Goal: Information Seeking & Learning: Learn about a topic

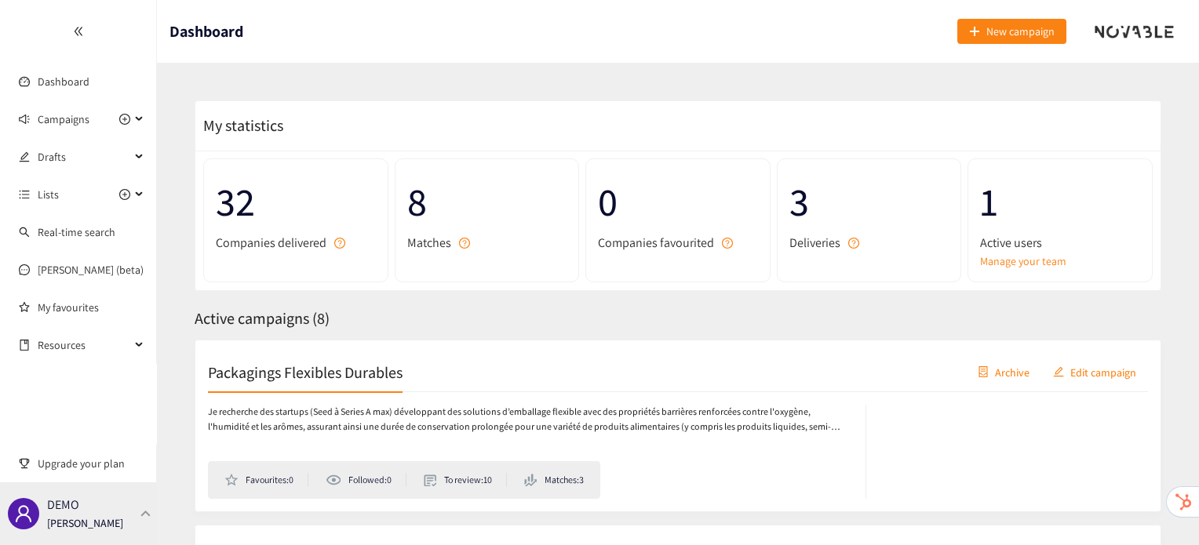
click at [104, 509] on div "DEMO [PERSON_NAME]" at bounding box center [85, 514] width 76 height 24
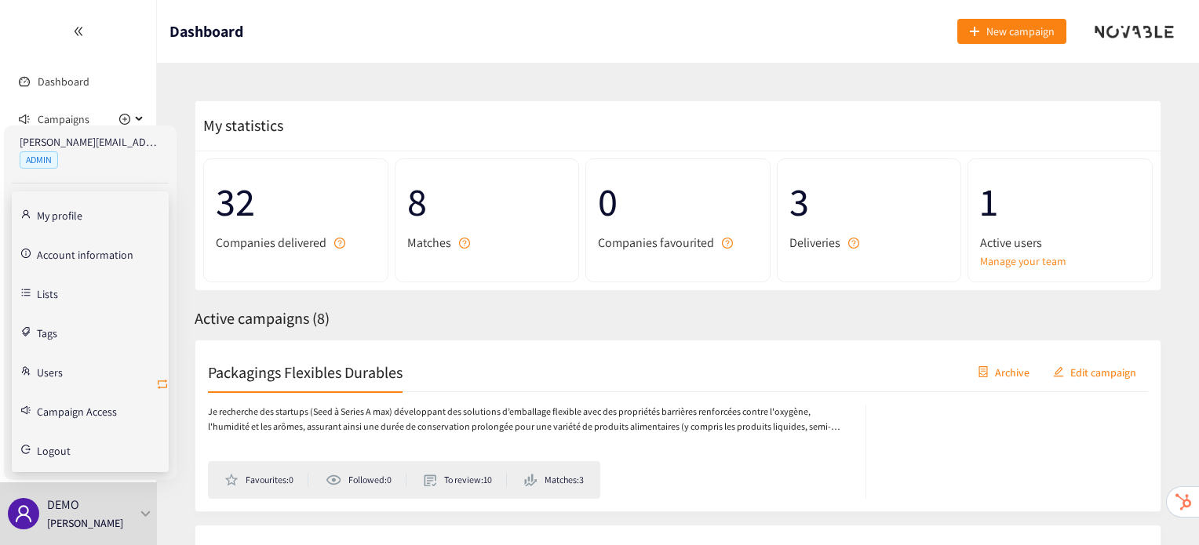
click at [160, 385] on icon "retweet" at bounding box center [162, 384] width 13 height 13
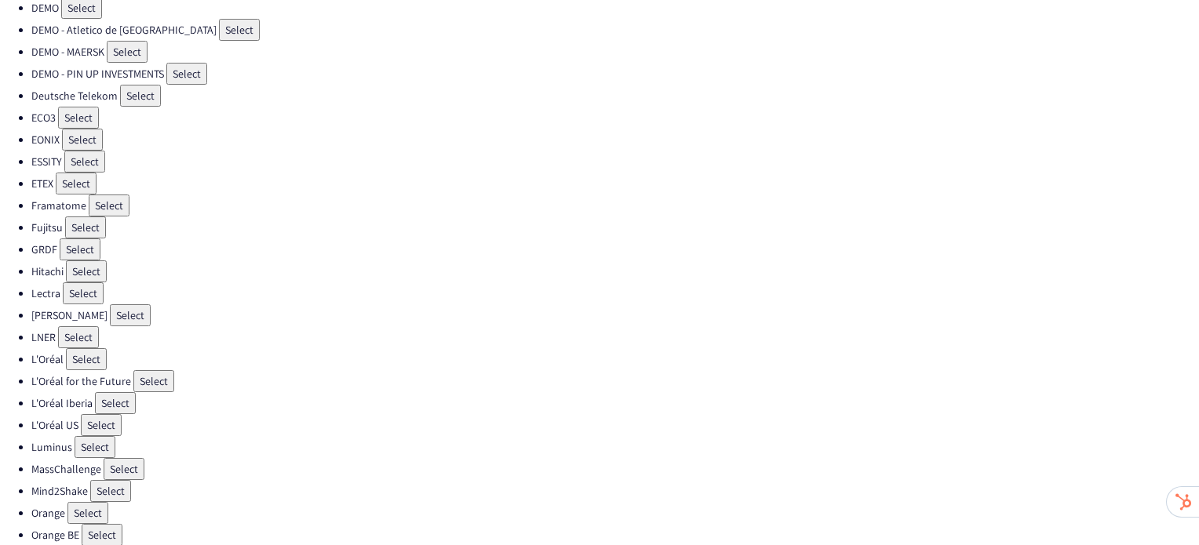
scroll to position [226, 0]
click at [84, 263] on button "Select" at bounding box center [86, 273] width 41 height 22
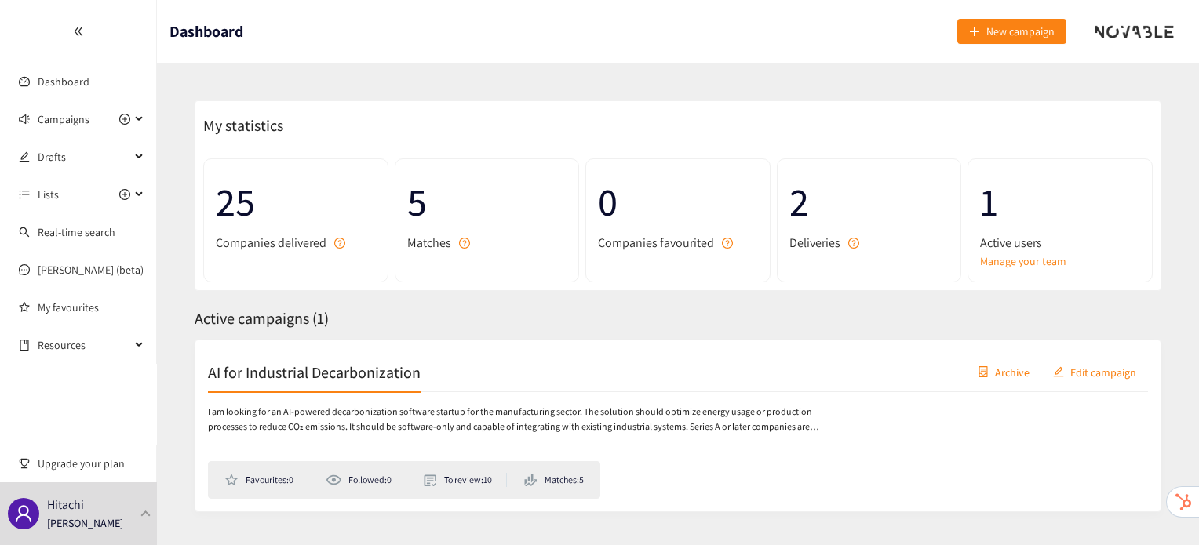
click at [360, 376] on h2 "AI for Industrial Decarbonization" at bounding box center [314, 372] width 213 height 22
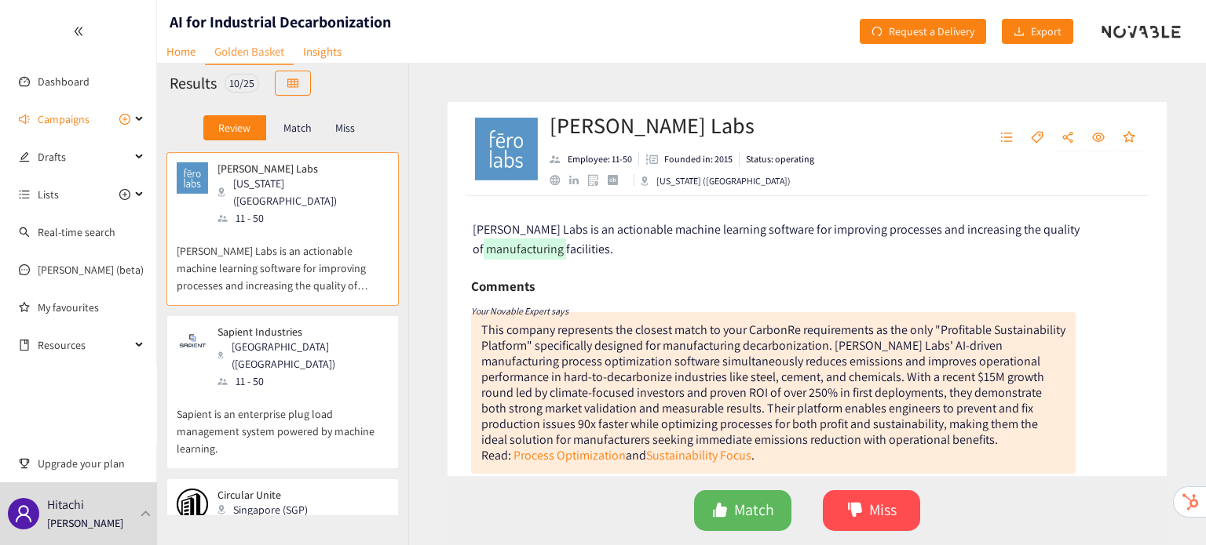
scroll to position [126, 0]
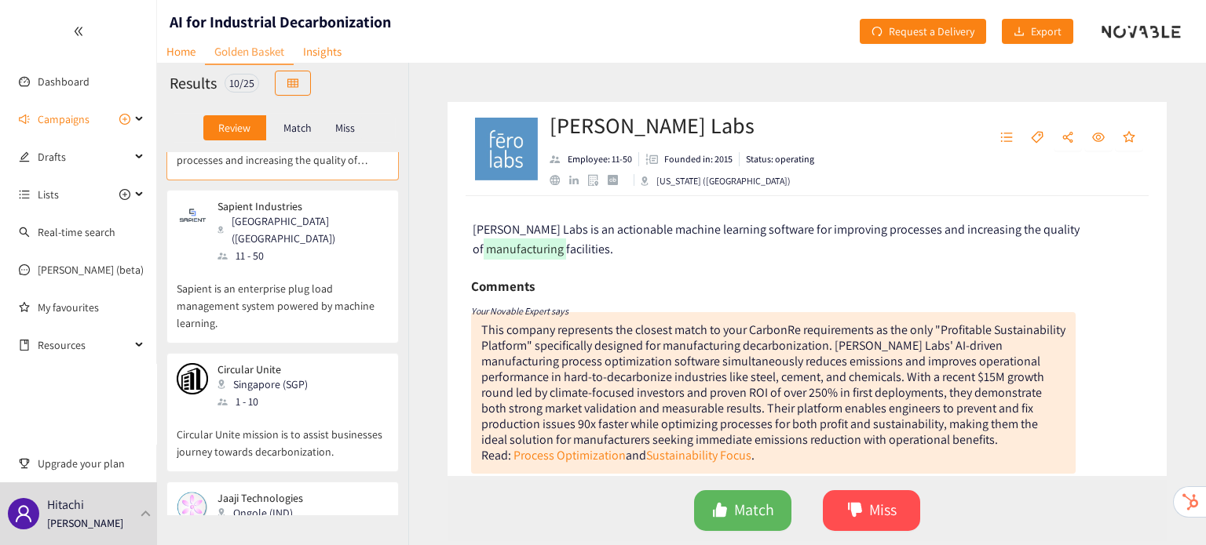
click at [297, 265] on p "Sapient is an enterprise plug load management system powered by machine learnin…" at bounding box center [283, 298] width 212 height 67
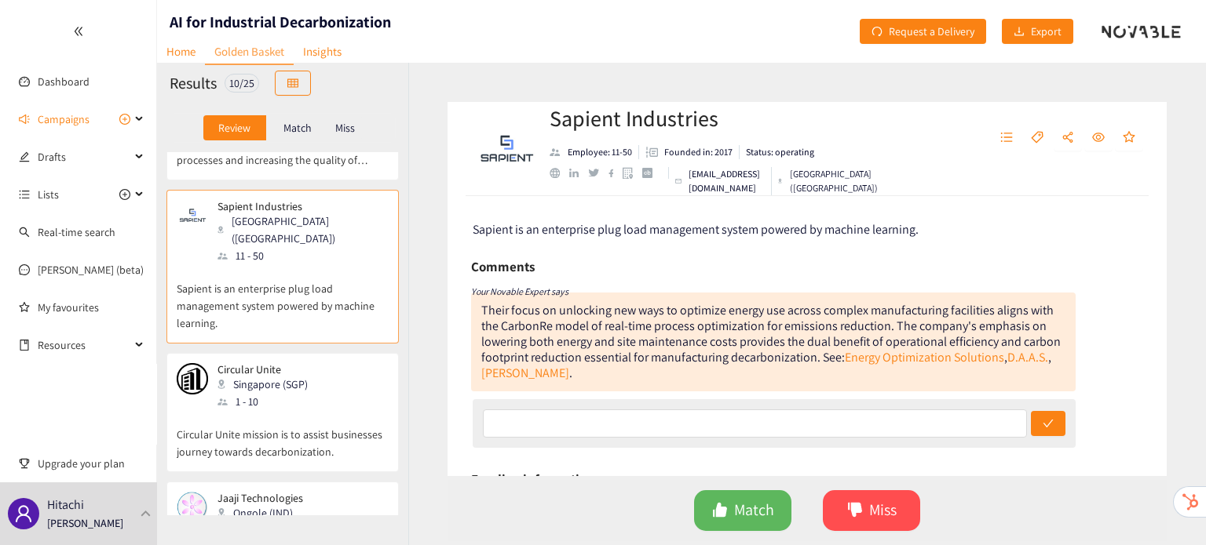
click at [306, 410] on p "Circular Unite mission is to assist businesses journey towards decarbonization." at bounding box center [283, 435] width 212 height 50
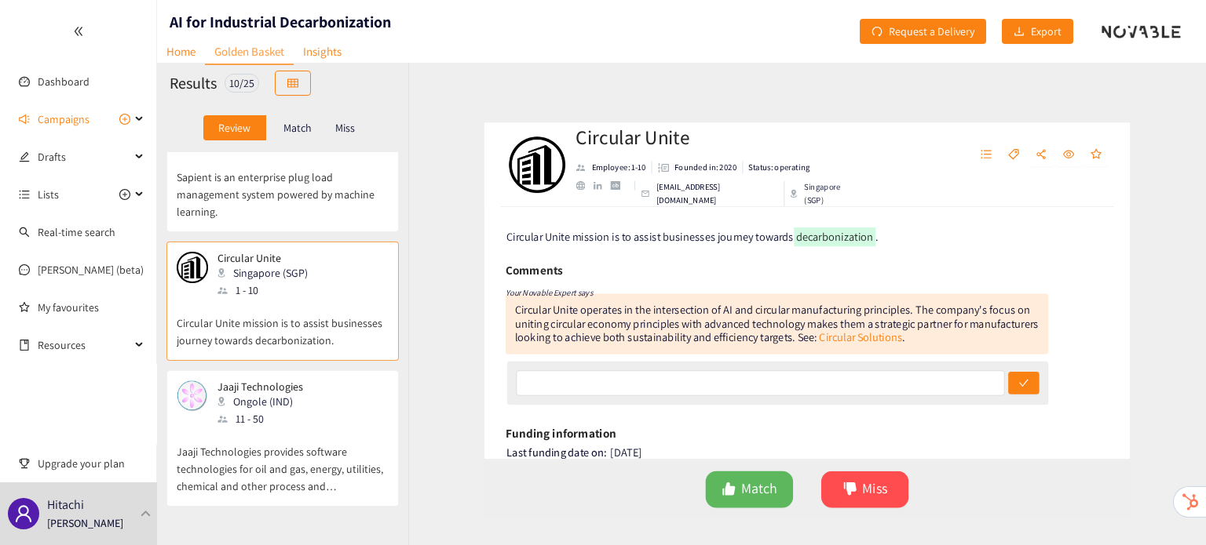
scroll to position [238, 0]
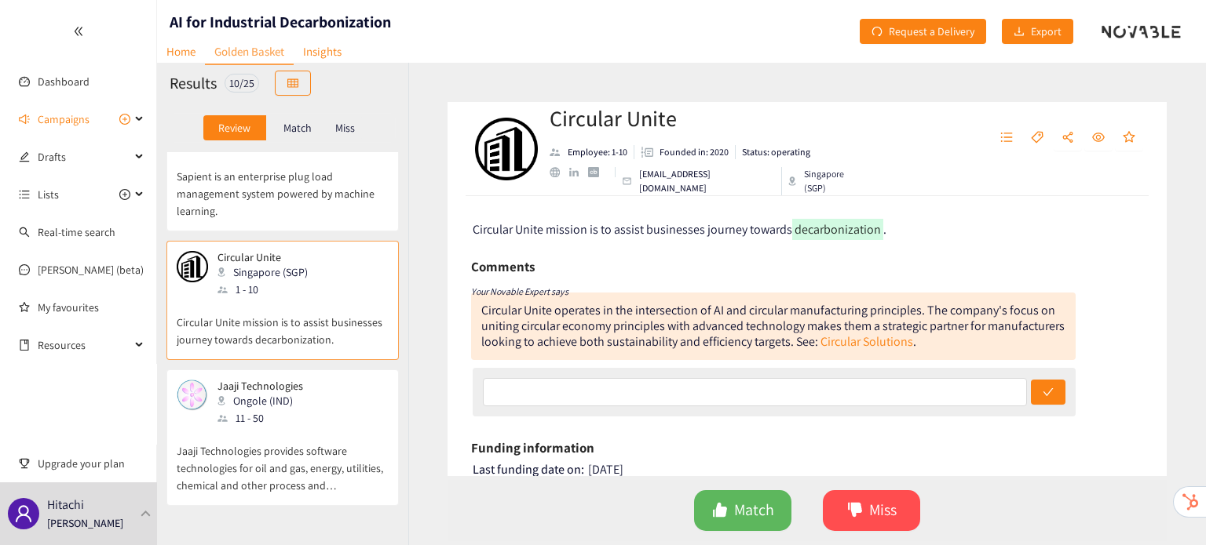
click at [306, 380] on div "Jaaji Technologies Ongole (IND) 11 - 50" at bounding box center [283, 403] width 212 height 47
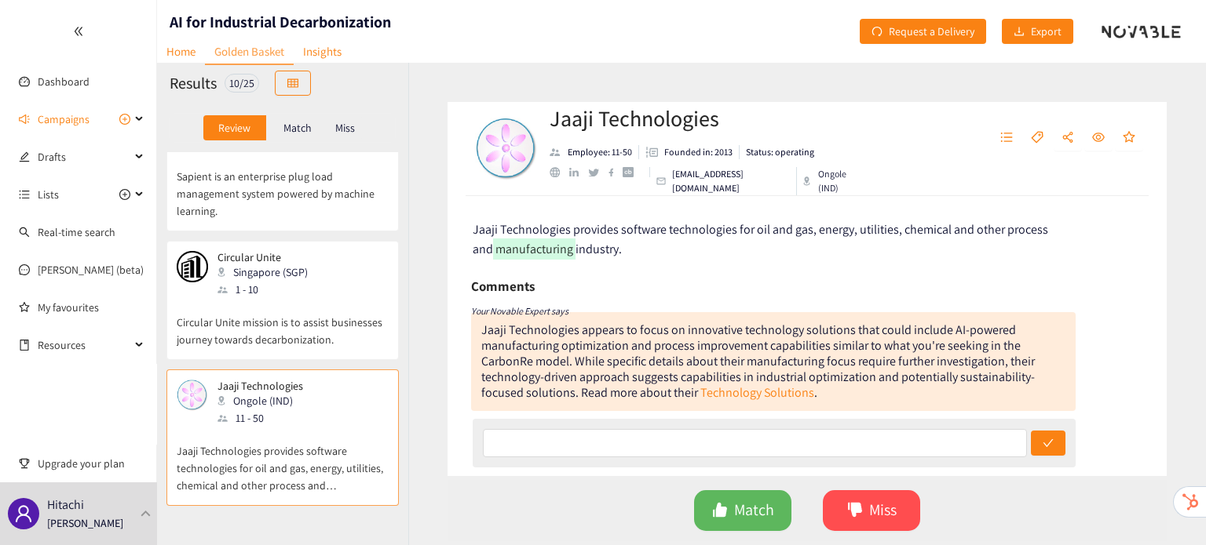
scroll to position [367, 0]
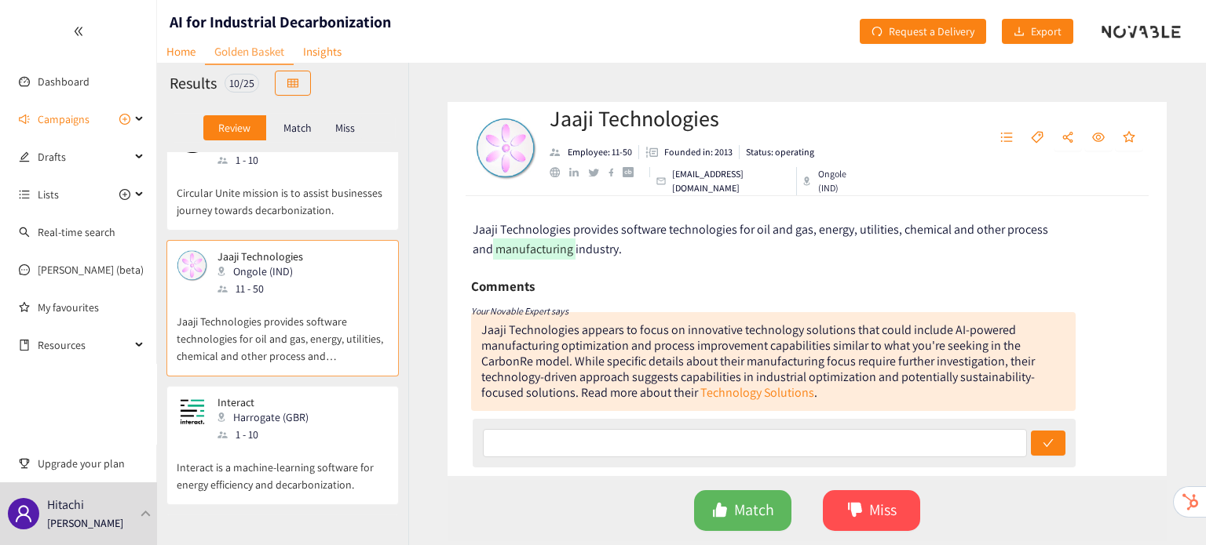
click at [306, 409] on div "Harrogate (GBR)" at bounding box center [267, 417] width 100 height 17
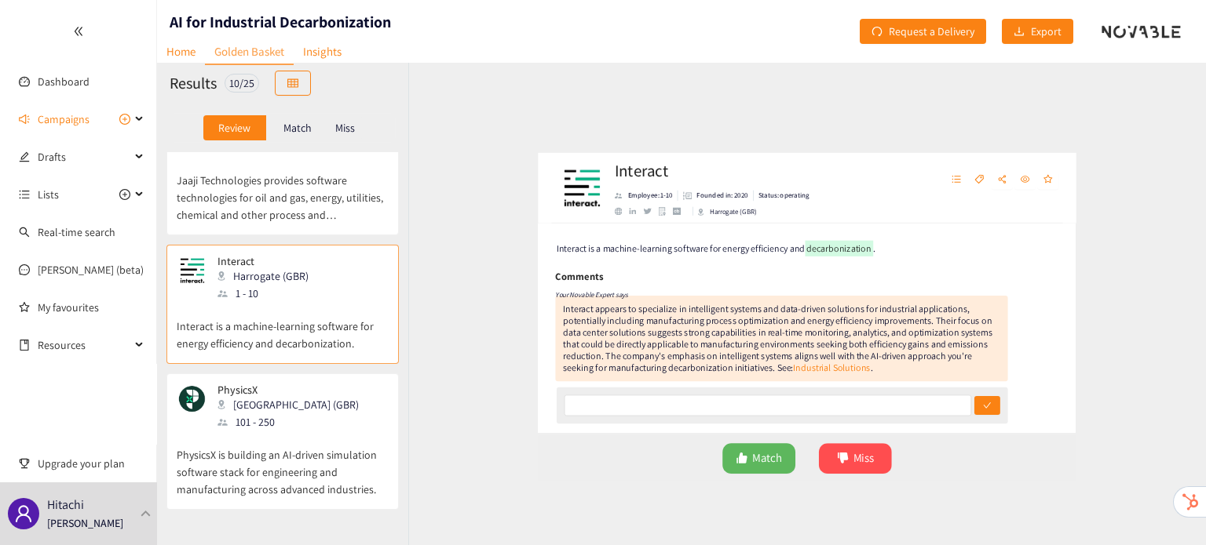
scroll to position [518, 0]
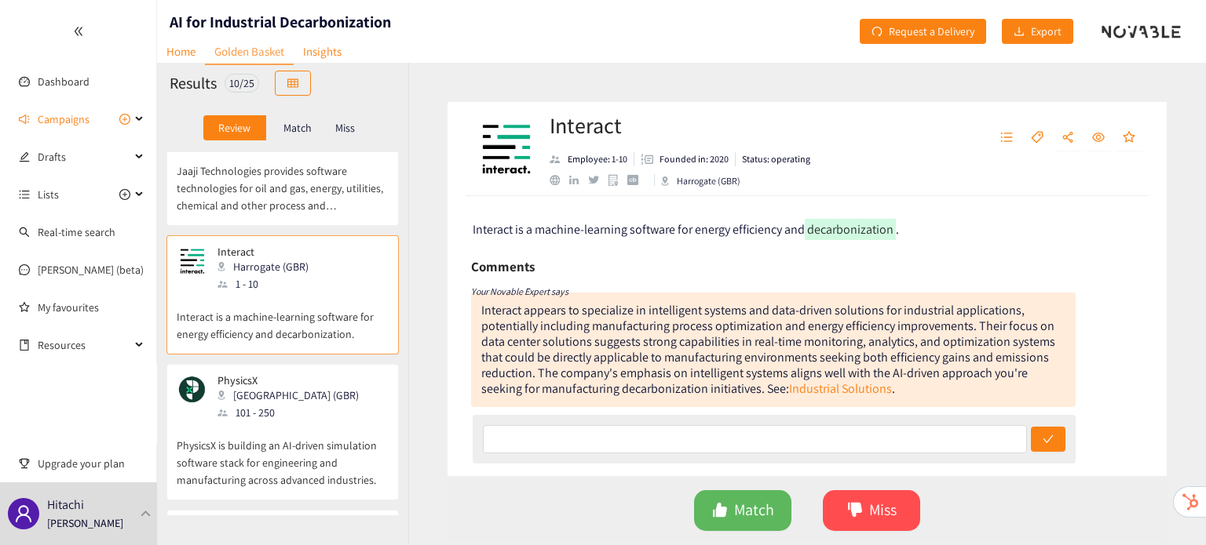
click at [304, 421] on p "PhysicsX is building an AI-driven simulation software stack for engineering and…" at bounding box center [283, 454] width 212 height 67
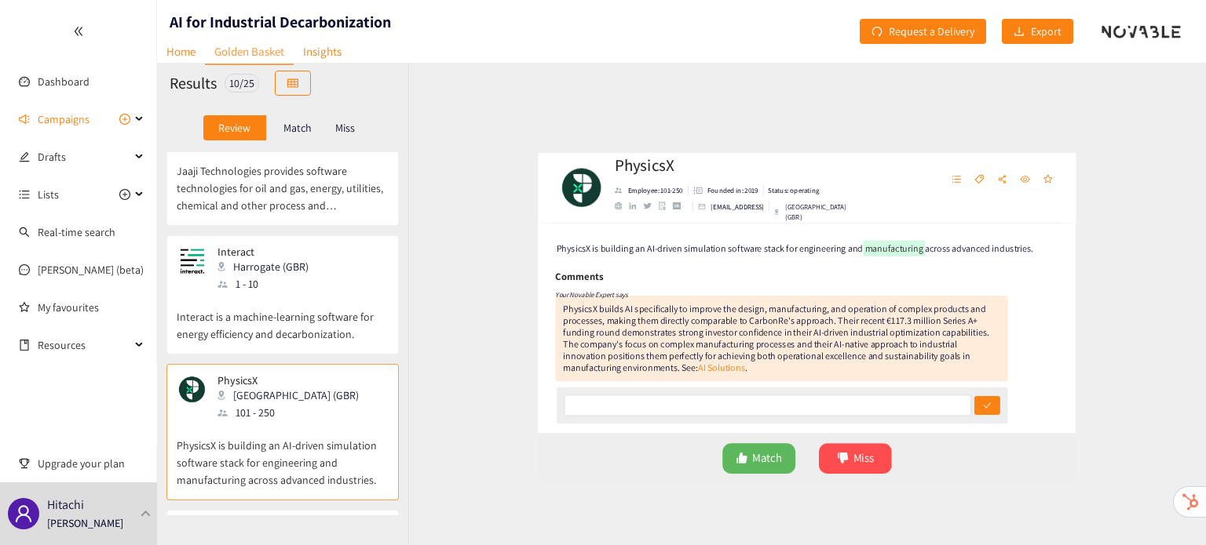
scroll to position [600, 0]
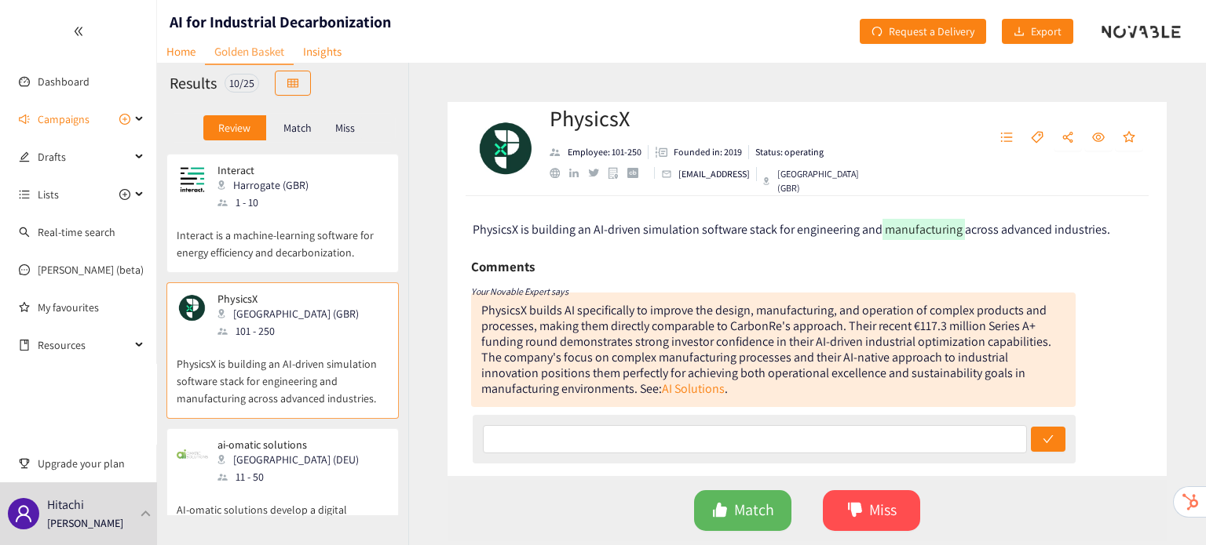
click at [304, 451] on div "[GEOGRAPHIC_DATA] (DEU)" at bounding box center [292, 459] width 151 height 17
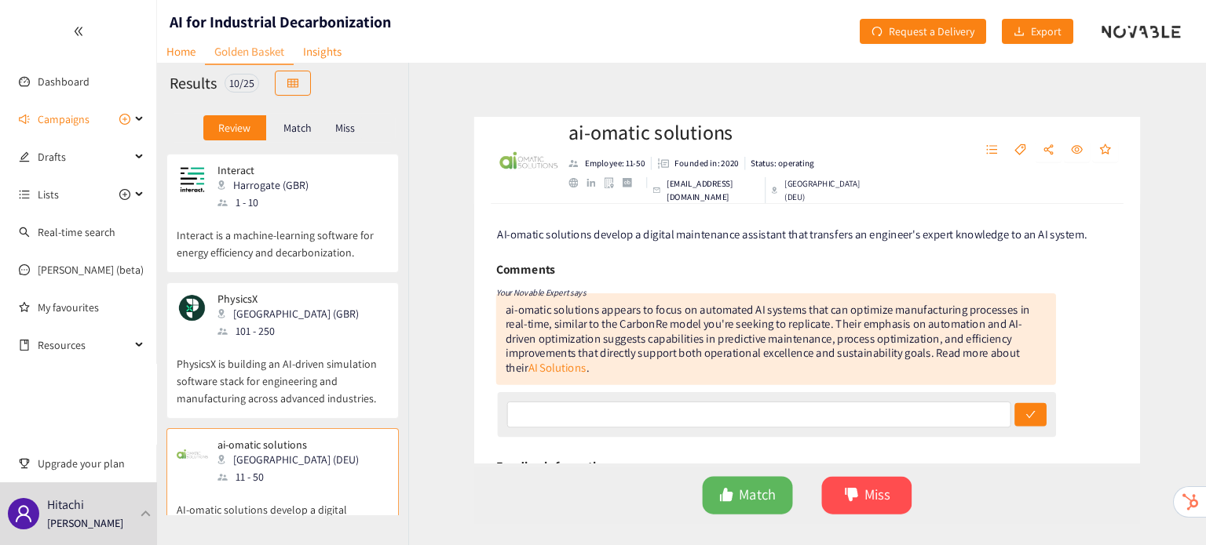
scroll to position [826, 0]
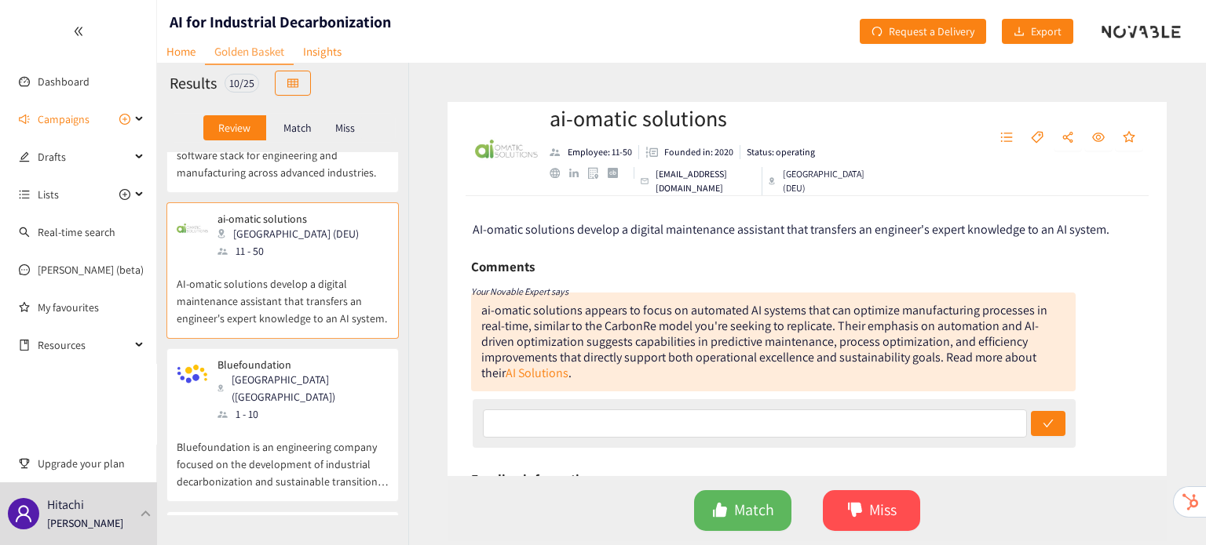
click at [304, 423] on p "Bluefoundation is an engineering company focused on the development of industri…" at bounding box center [283, 456] width 212 height 67
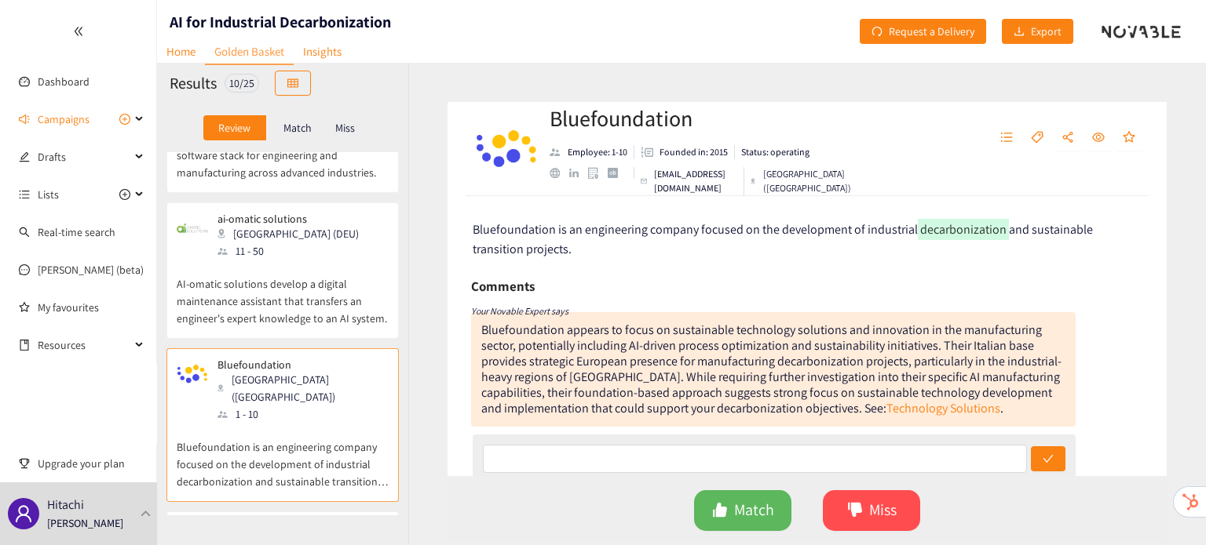
scroll to position [961, 0]
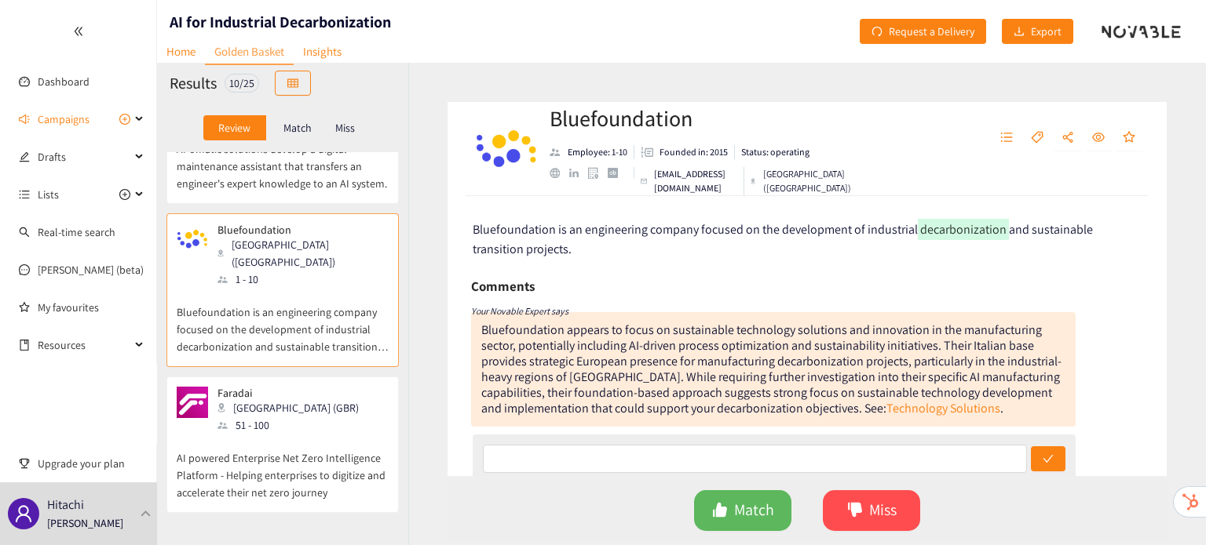
click at [304, 434] on p "AI powered Enterprise Net Zero Intelligence Platform - Helping enterprises to d…" at bounding box center [283, 467] width 212 height 67
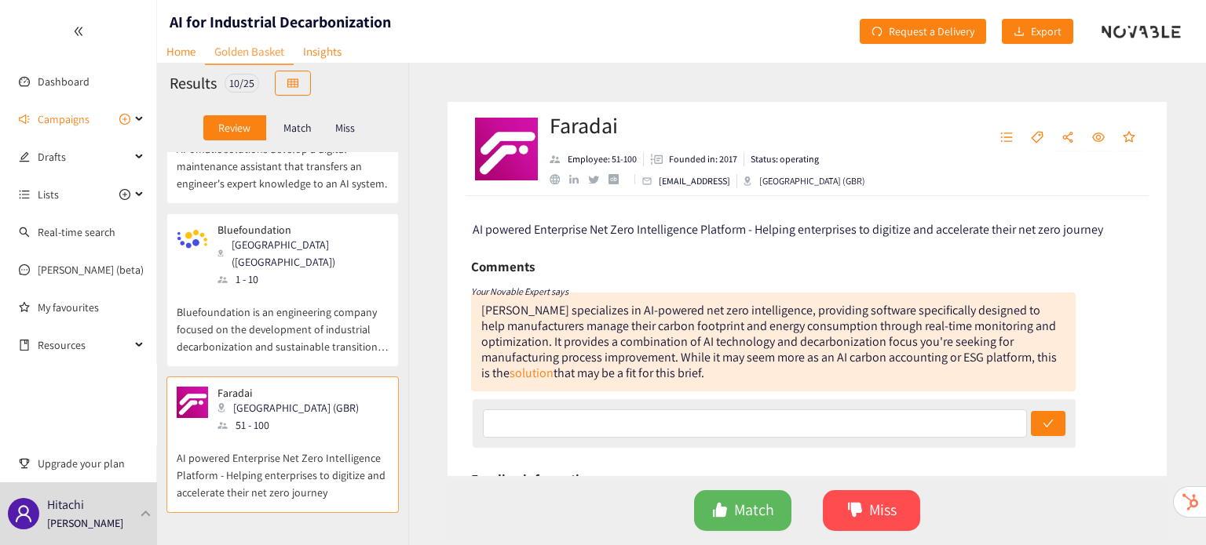
scroll to position [1041, 0]
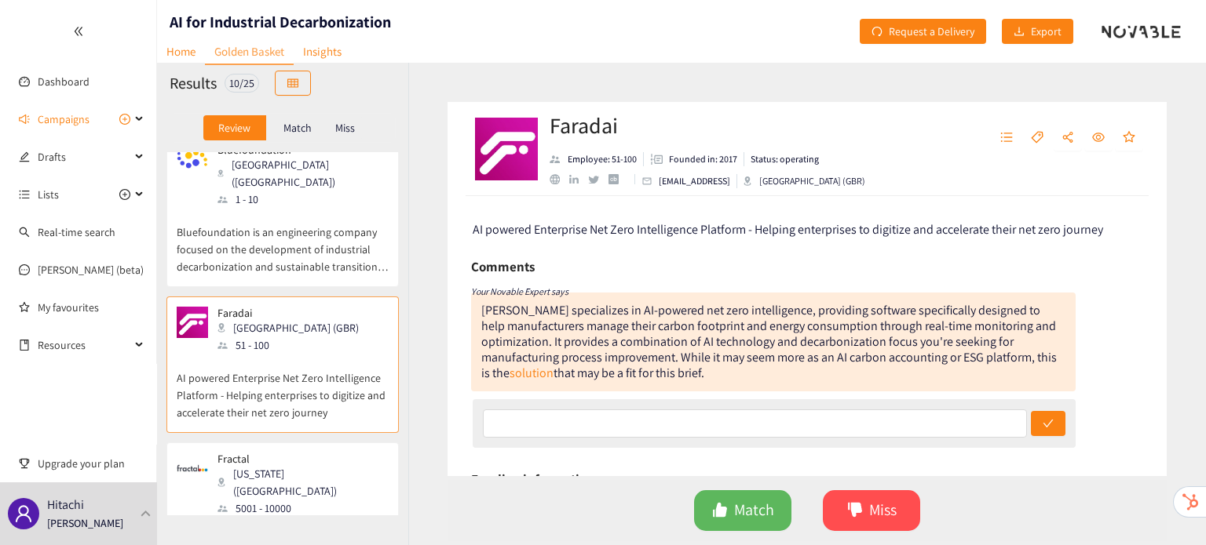
click at [304, 453] on div "Fractal [US_STATE] ([GEOGRAPHIC_DATA]) 5001 - 10000" at bounding box center [283, 485] width 212 height 64
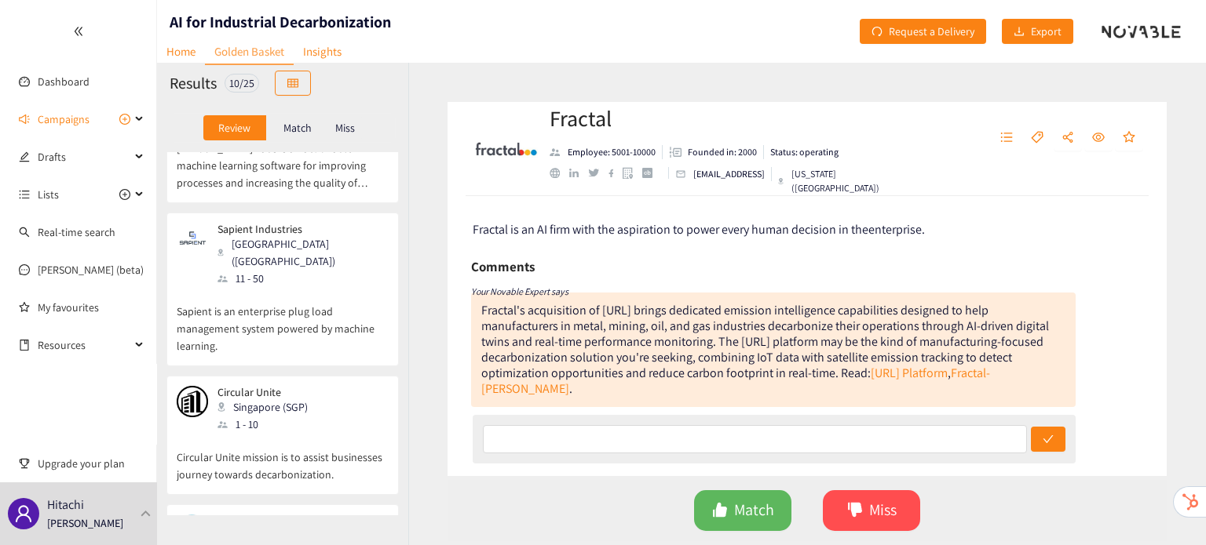
scroll to position [0, 0]
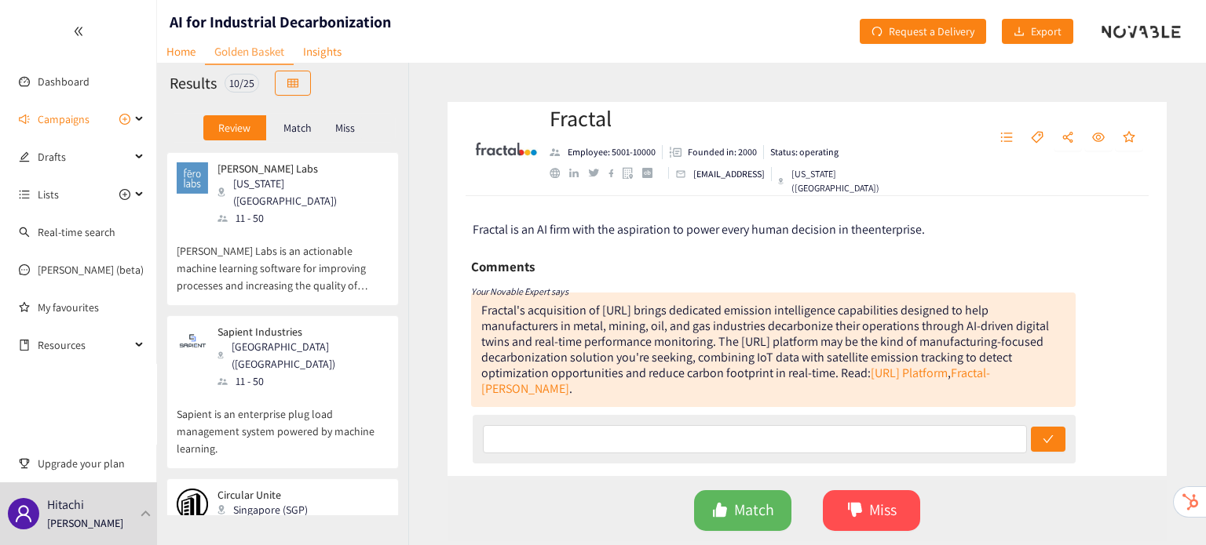
click at [302, 227] on p "[PERSON_NAME] Labs is an actionable machine learning software for improving pro…" at bounding box center [283, 260] width 212 height 67
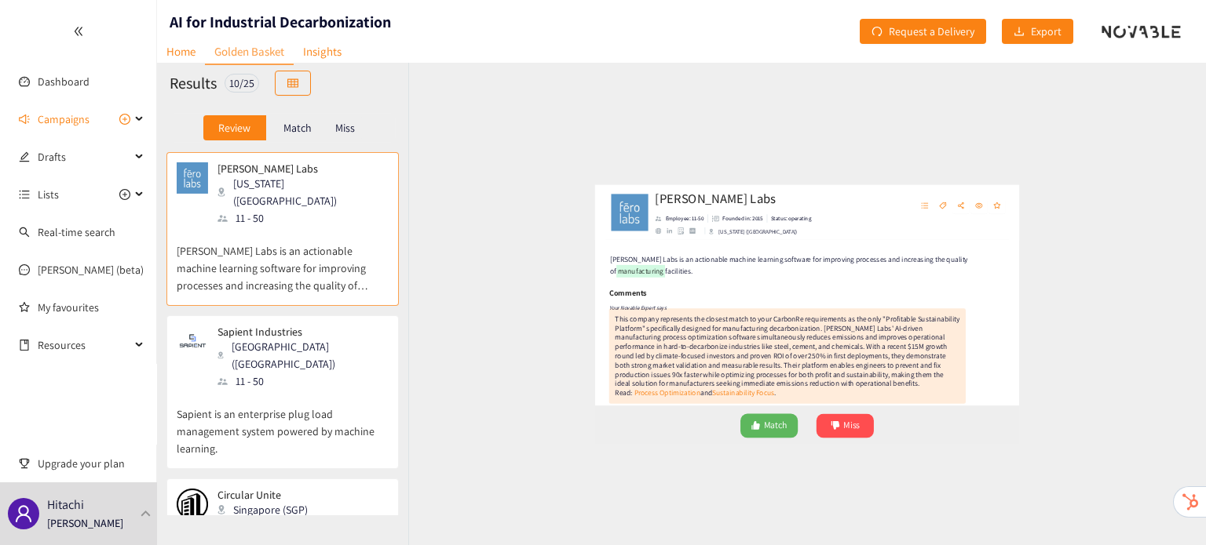
click at [313, 129] on div "Match" at bounding box center [297, 127] width 63 height 25
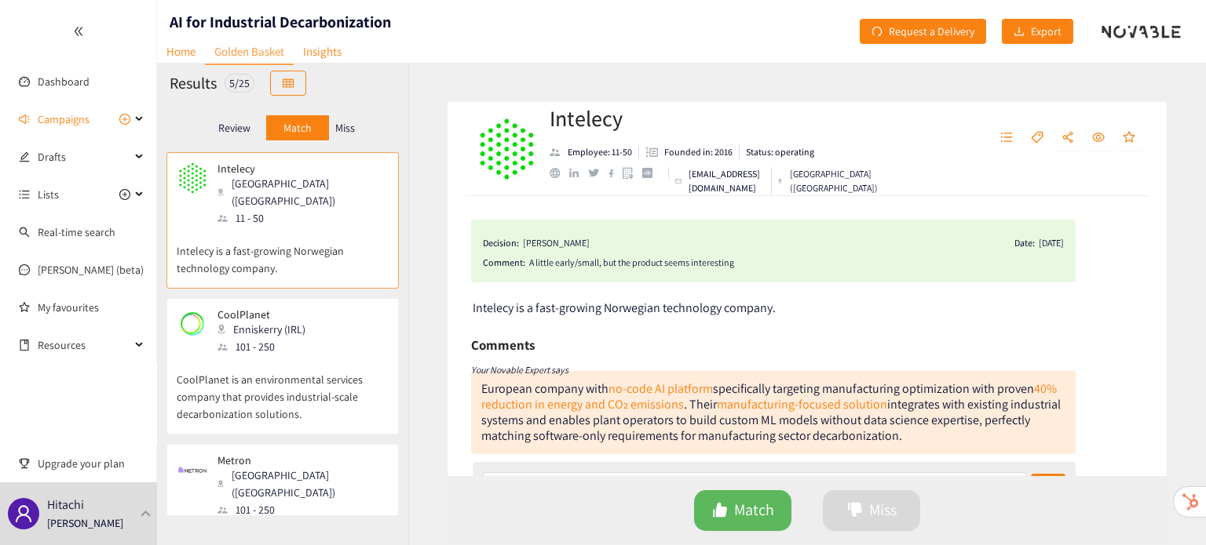
click at [352, 127] on p "Miss" at bounding box center [345, 128] width 20 height 13
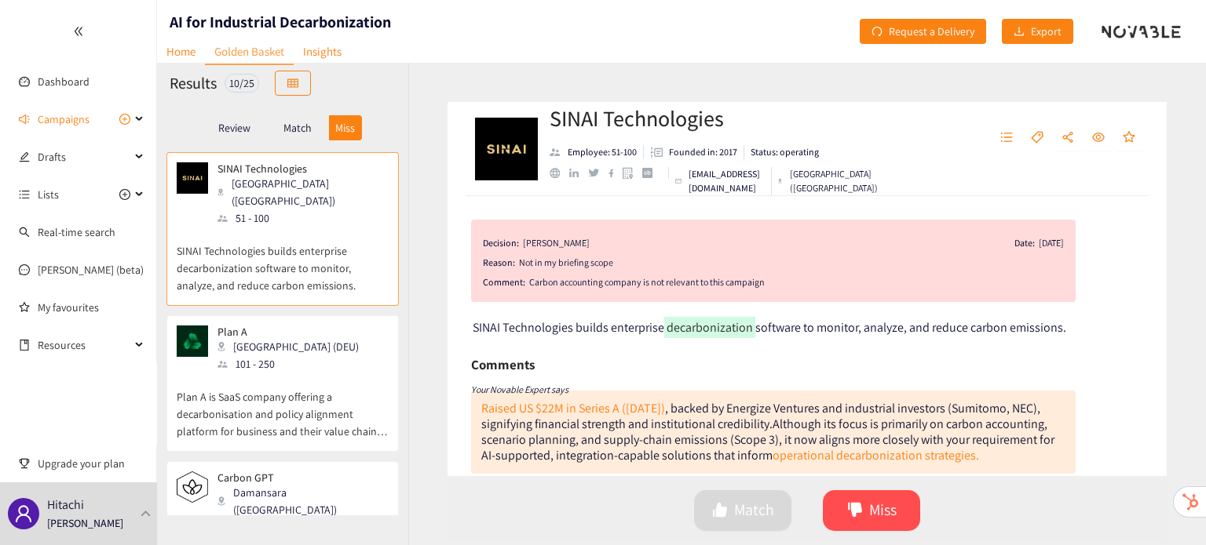
click at [242, 119] on div "Review" at bounding box center [234, 127] width 63 height 25
